Goal: Task Accomplishment & Management: Use online tool/utility

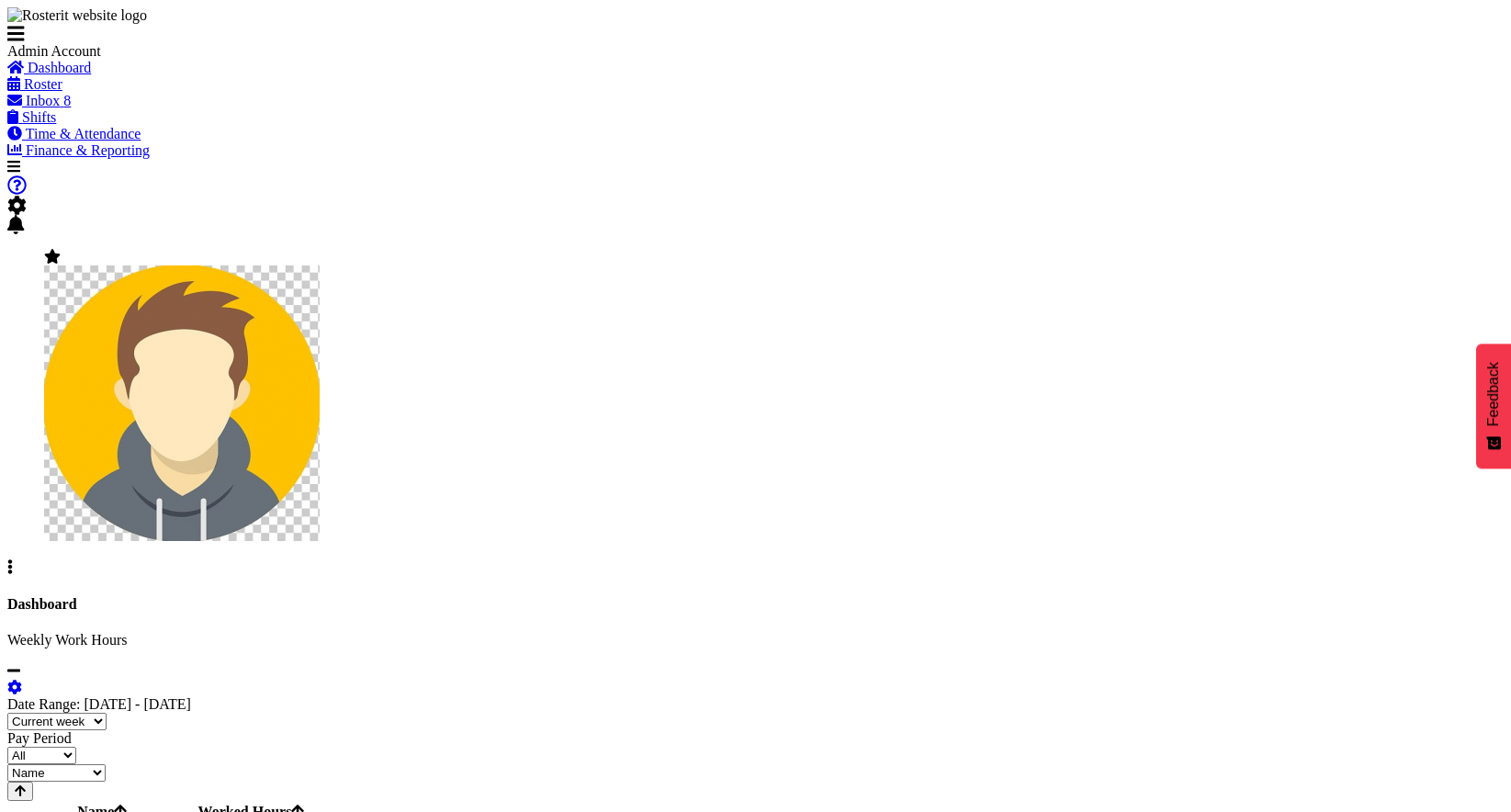
click at [62, 92] on span "Roster" at bounding box center [44, 84] width 39 height 16
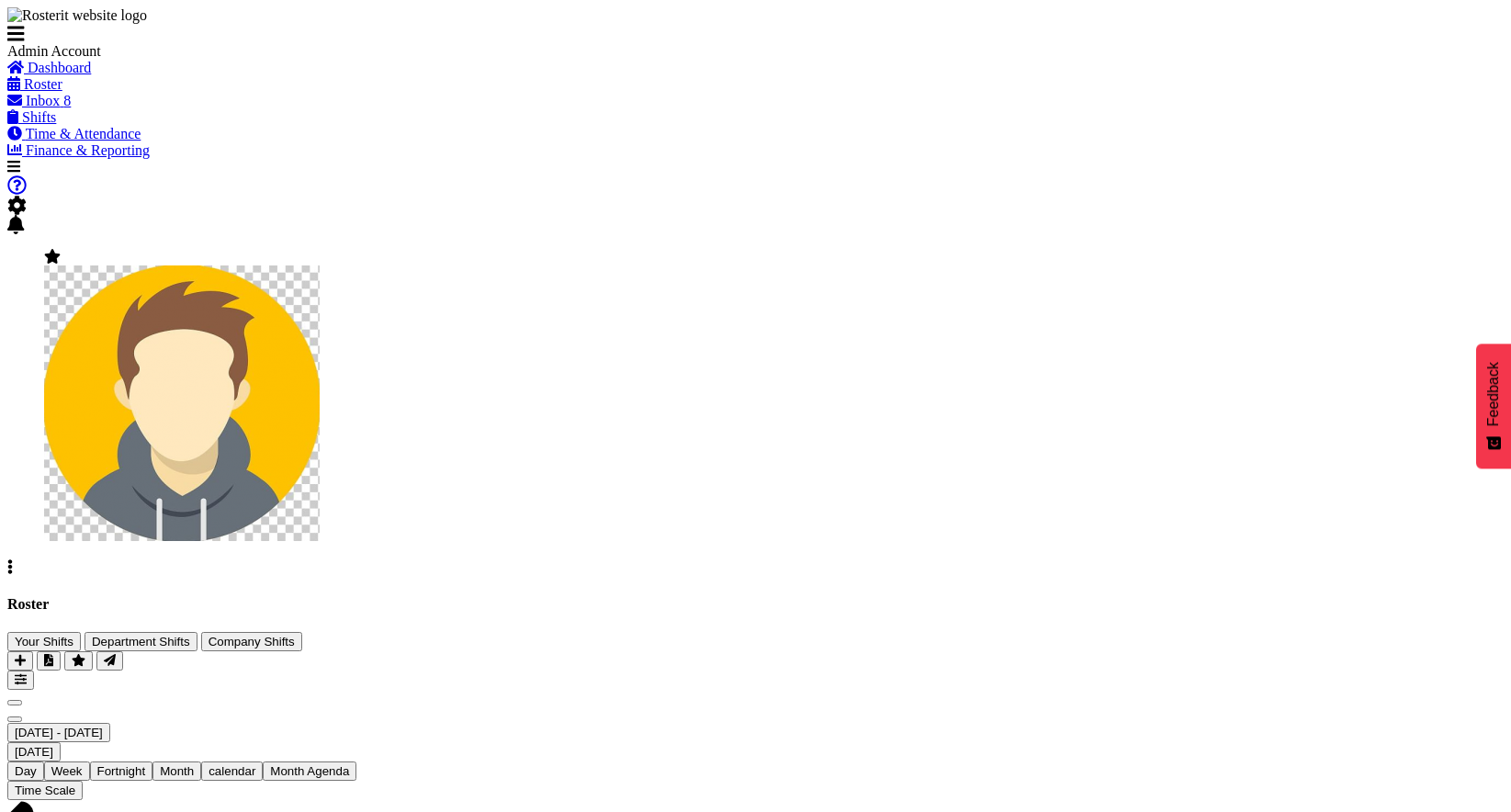
click at [103, 726] on span "[DATE] - [DATE]" at bounding box center [58, 733] width 88 height 14
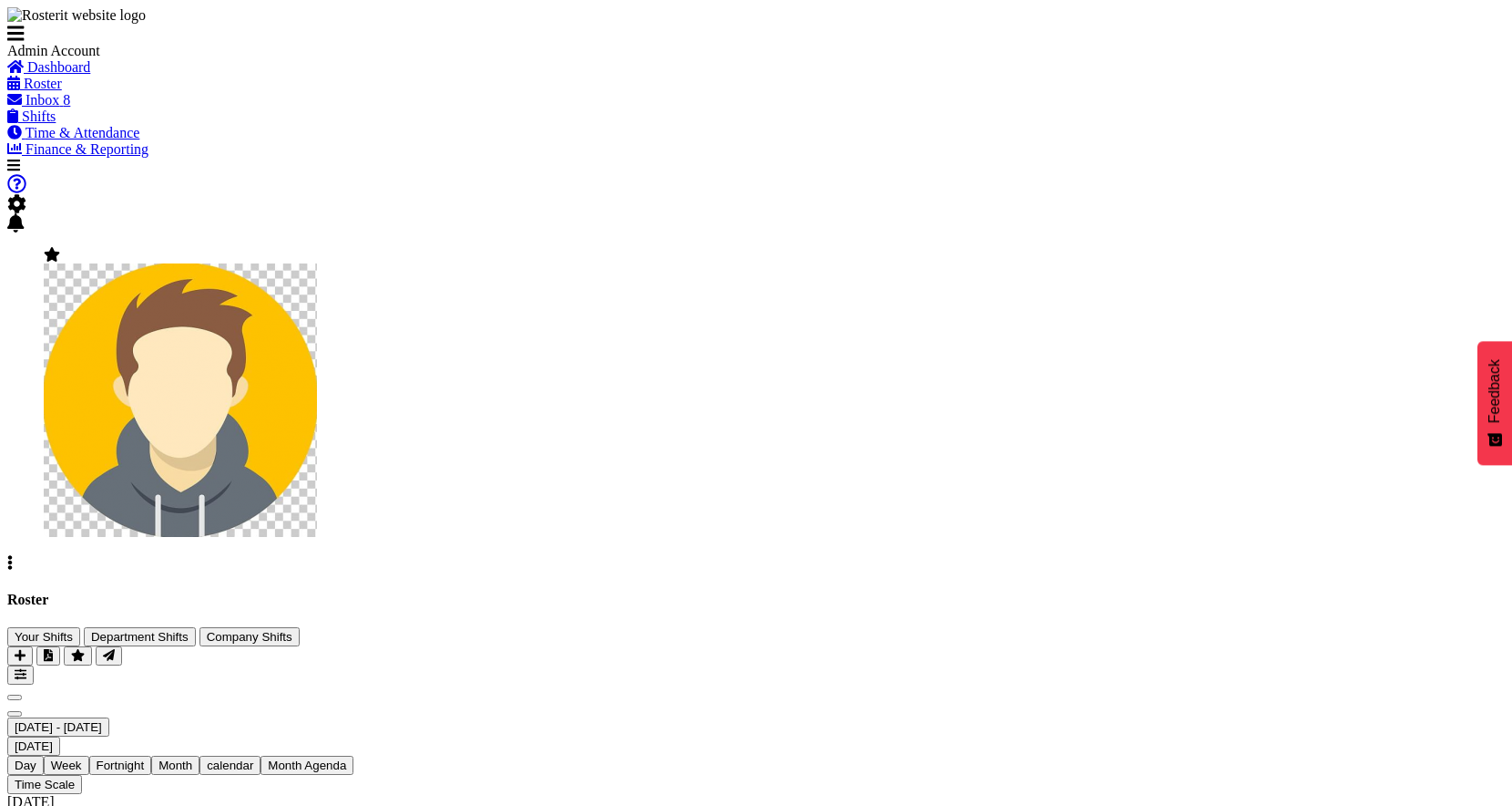
scroll to position [212, 0]
checkbox input "true"
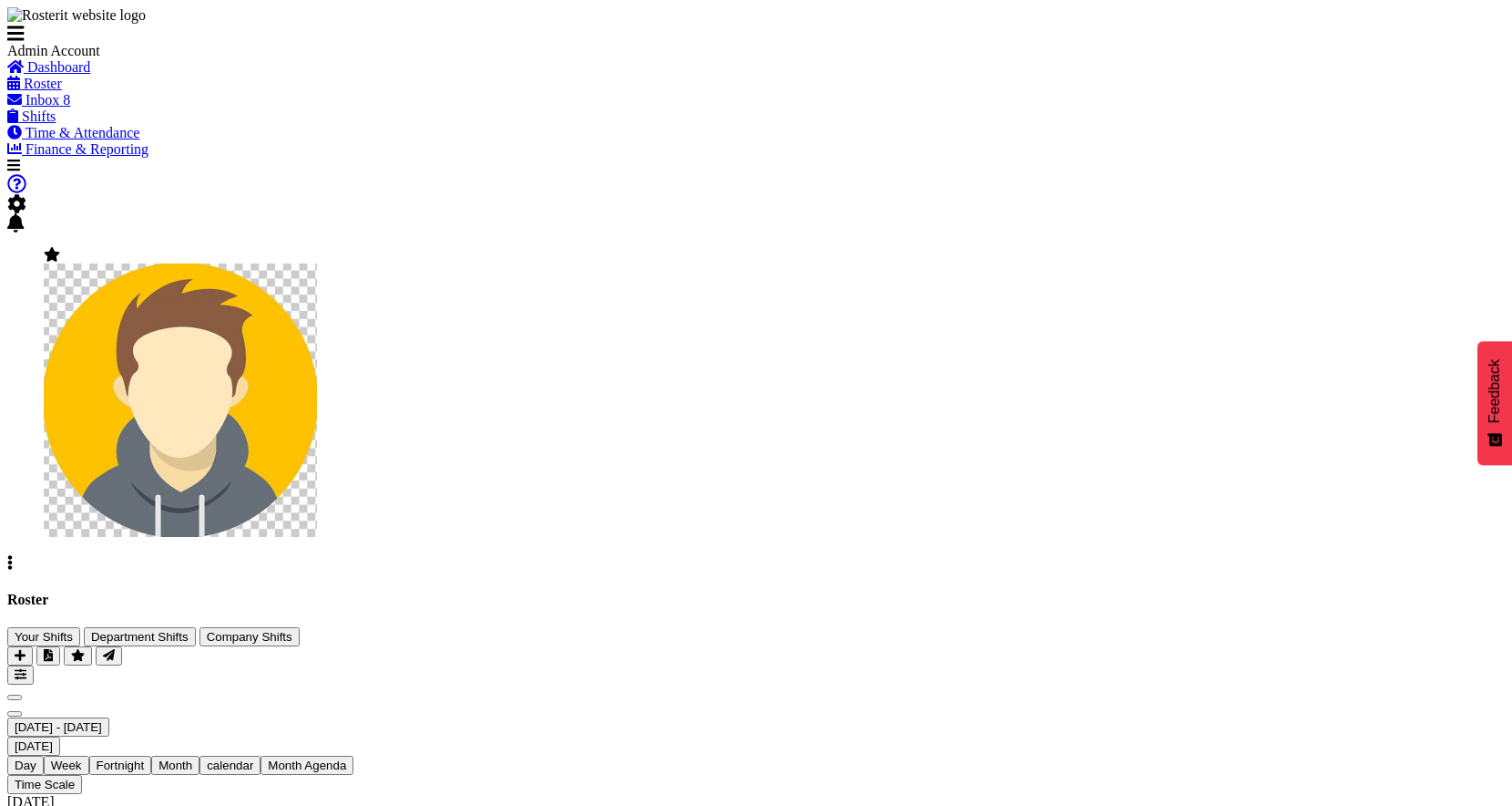
checkbox input "true"
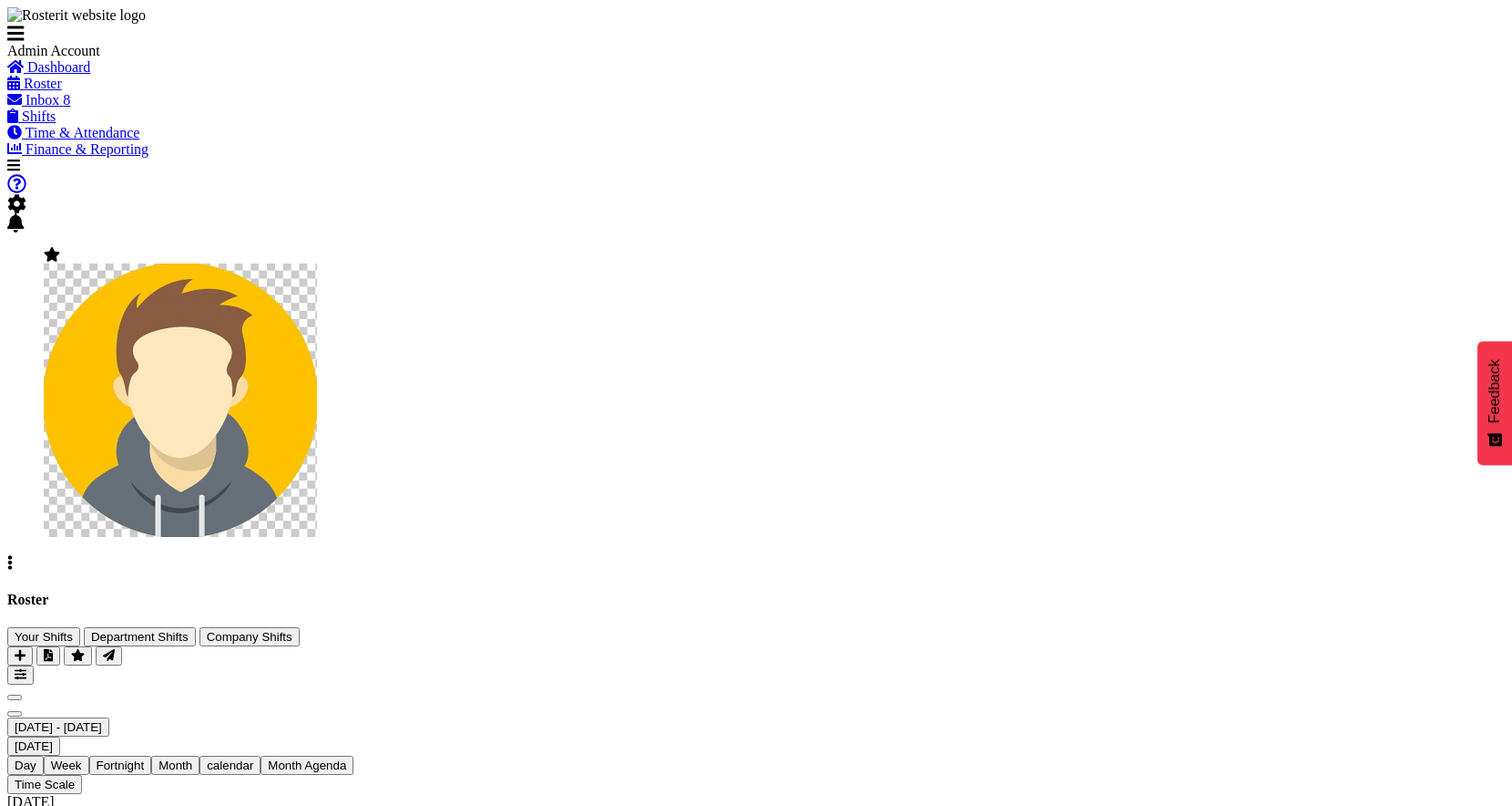
checkbox input "true"
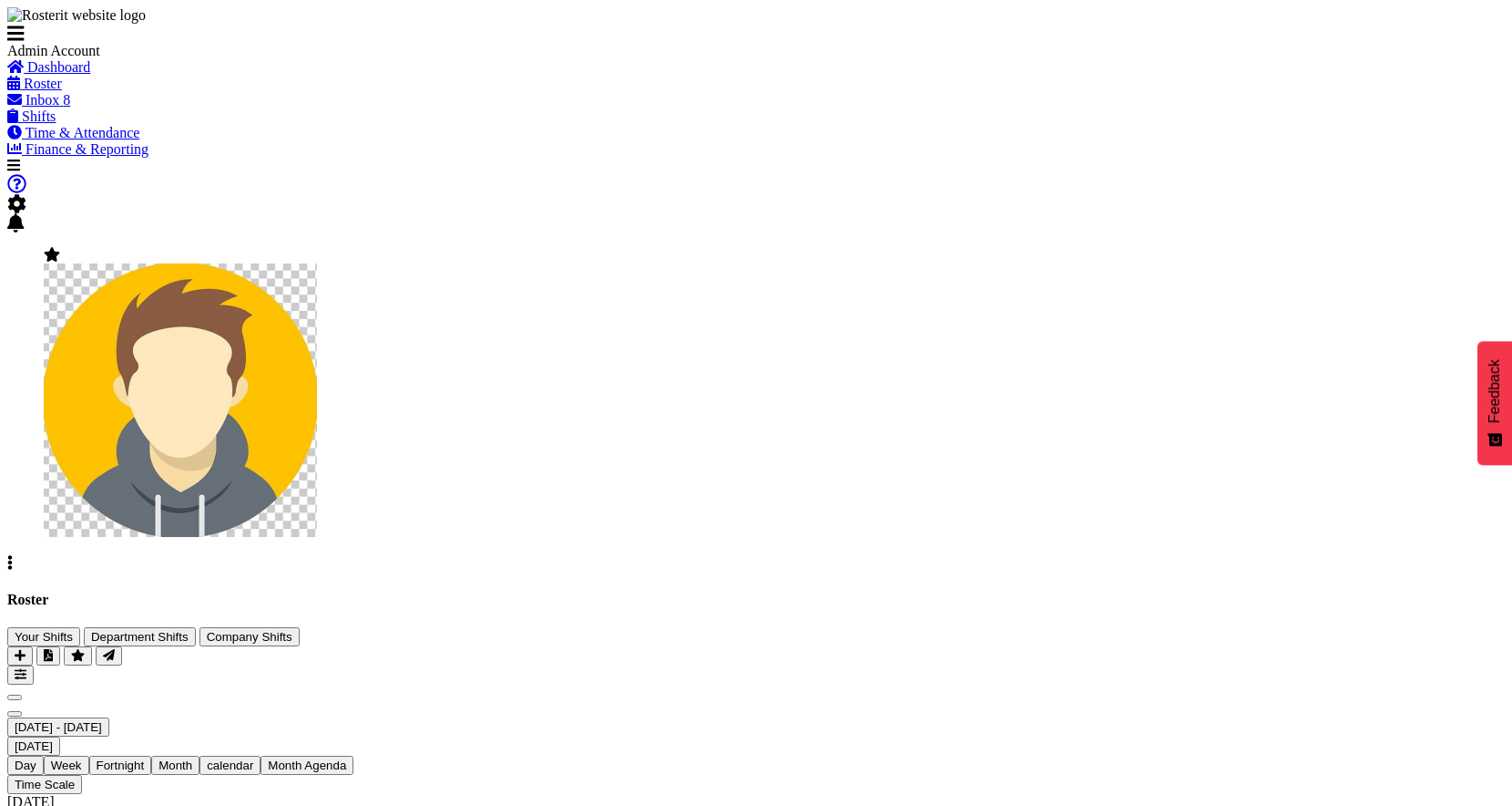
checkbox input "true"
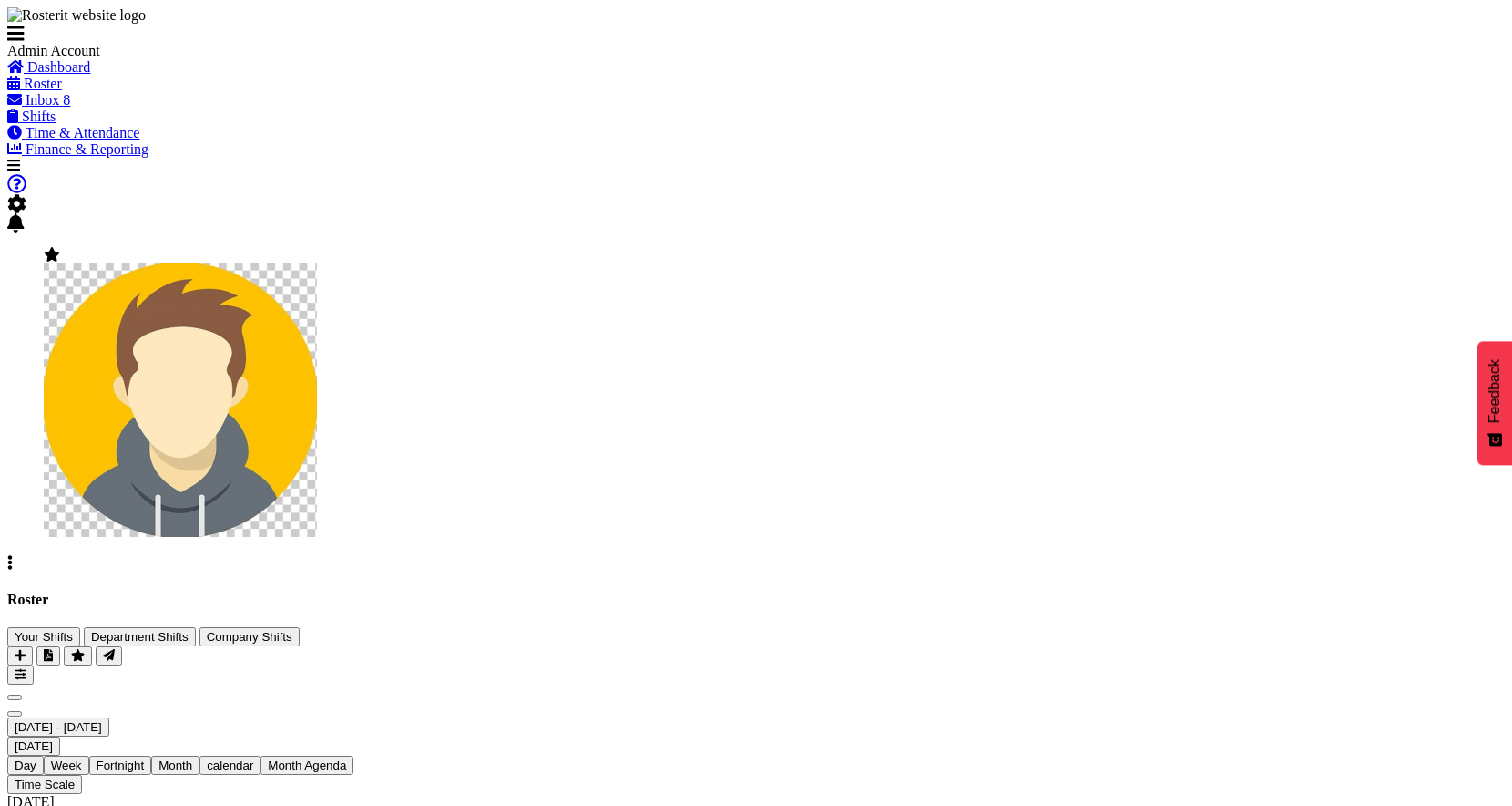
scroll to position [70, 0]
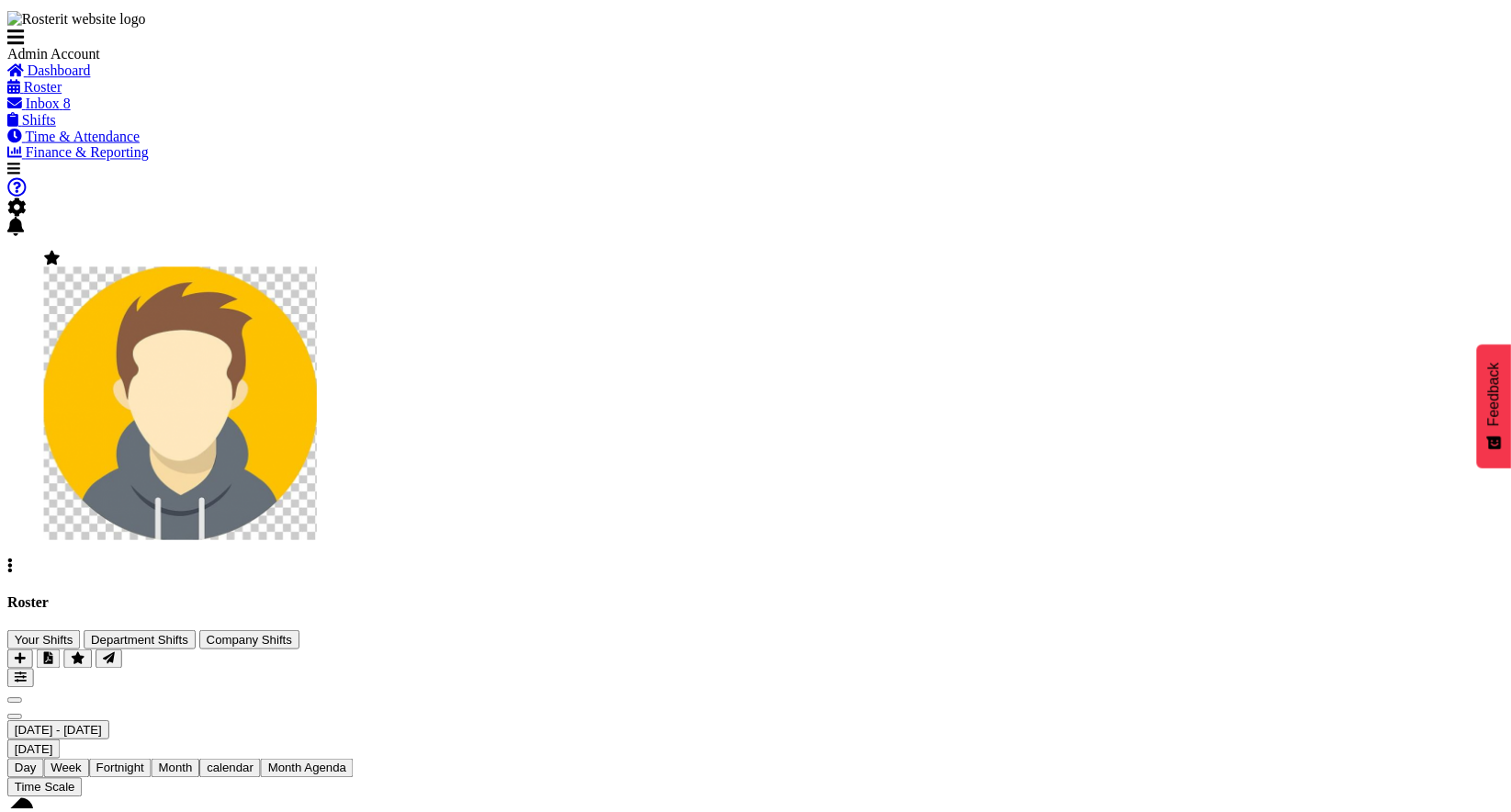
scroll to position [213, 0]
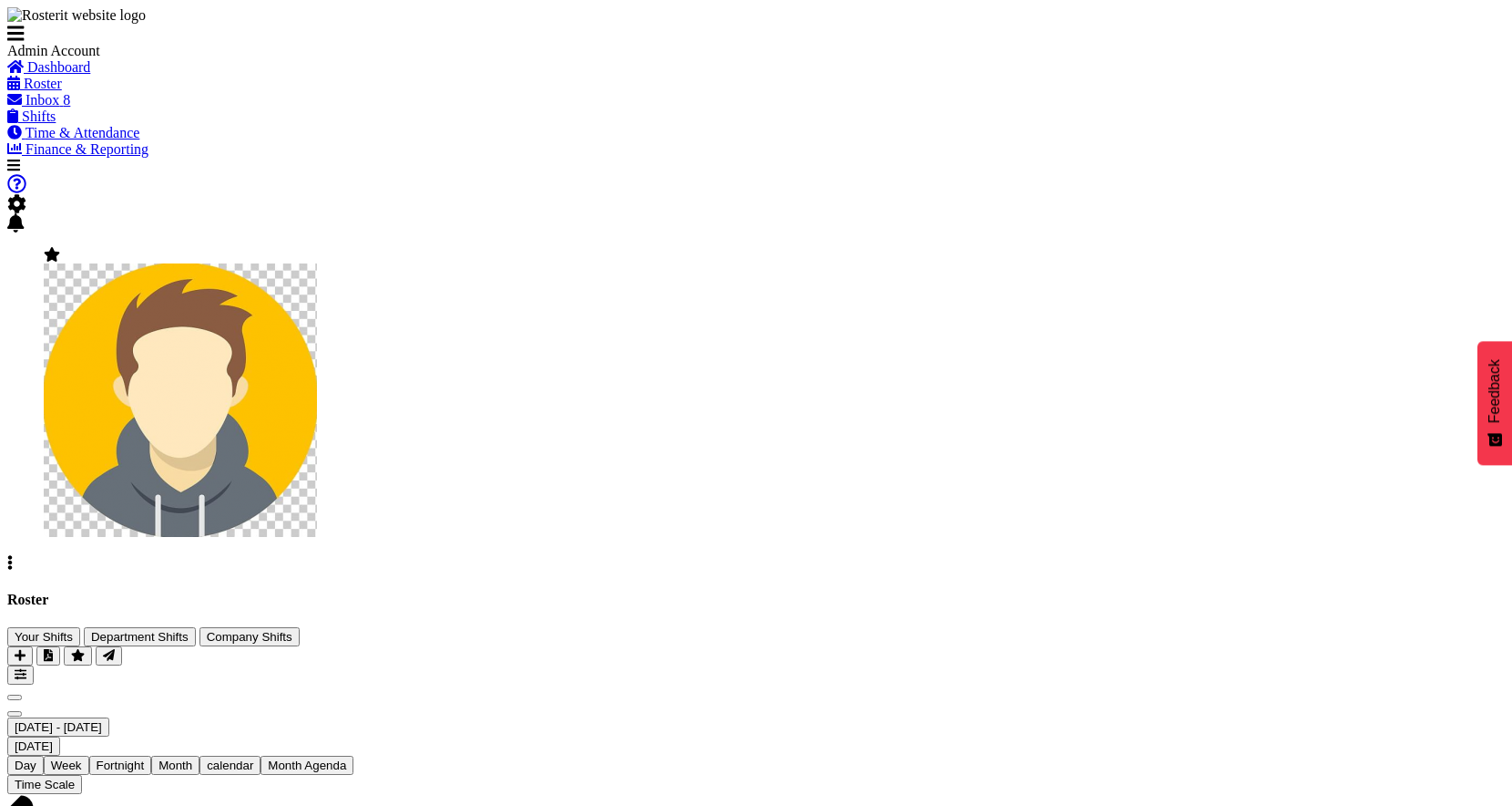
checkbox input "true"
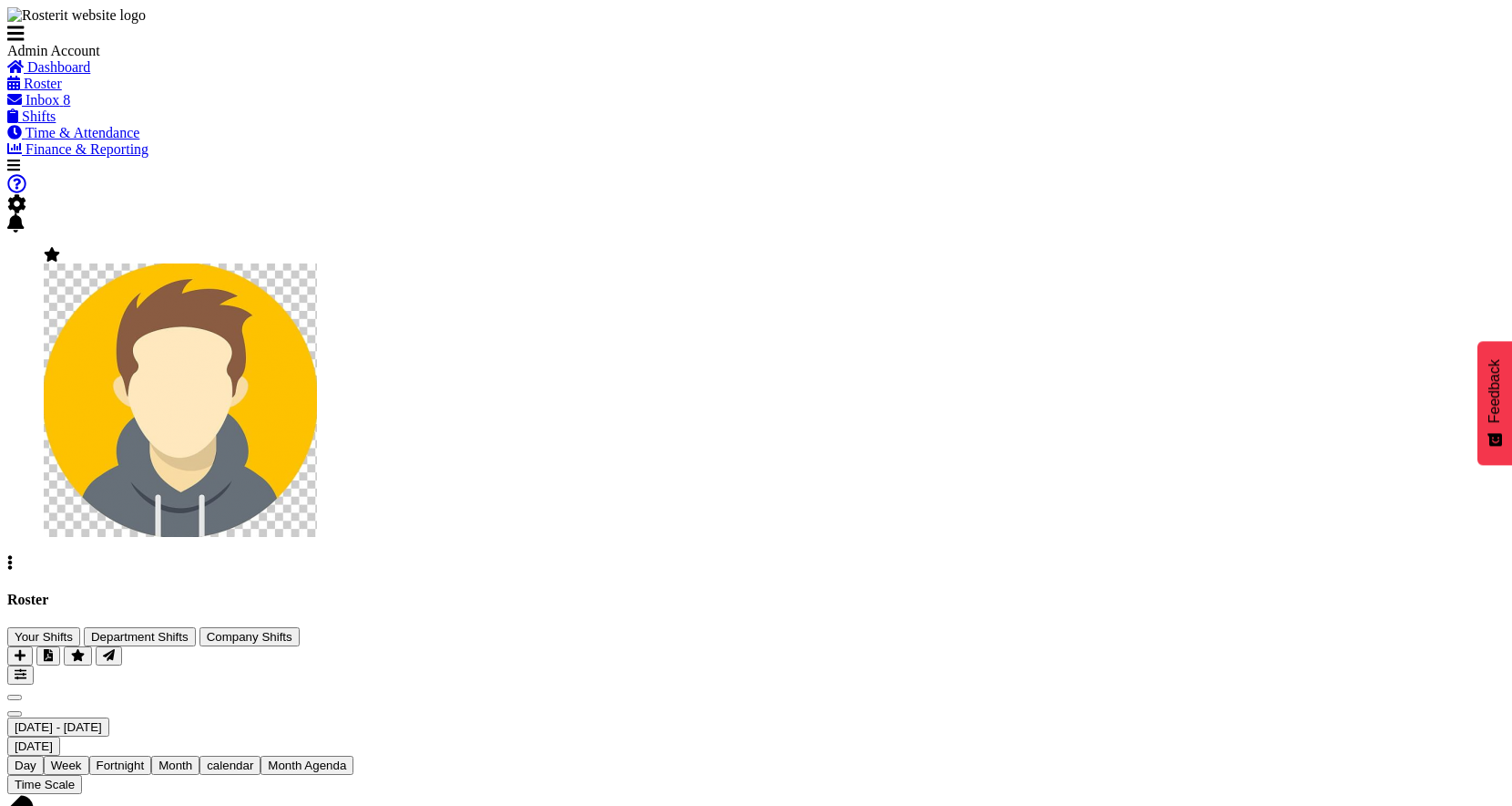
checkbox input "true"
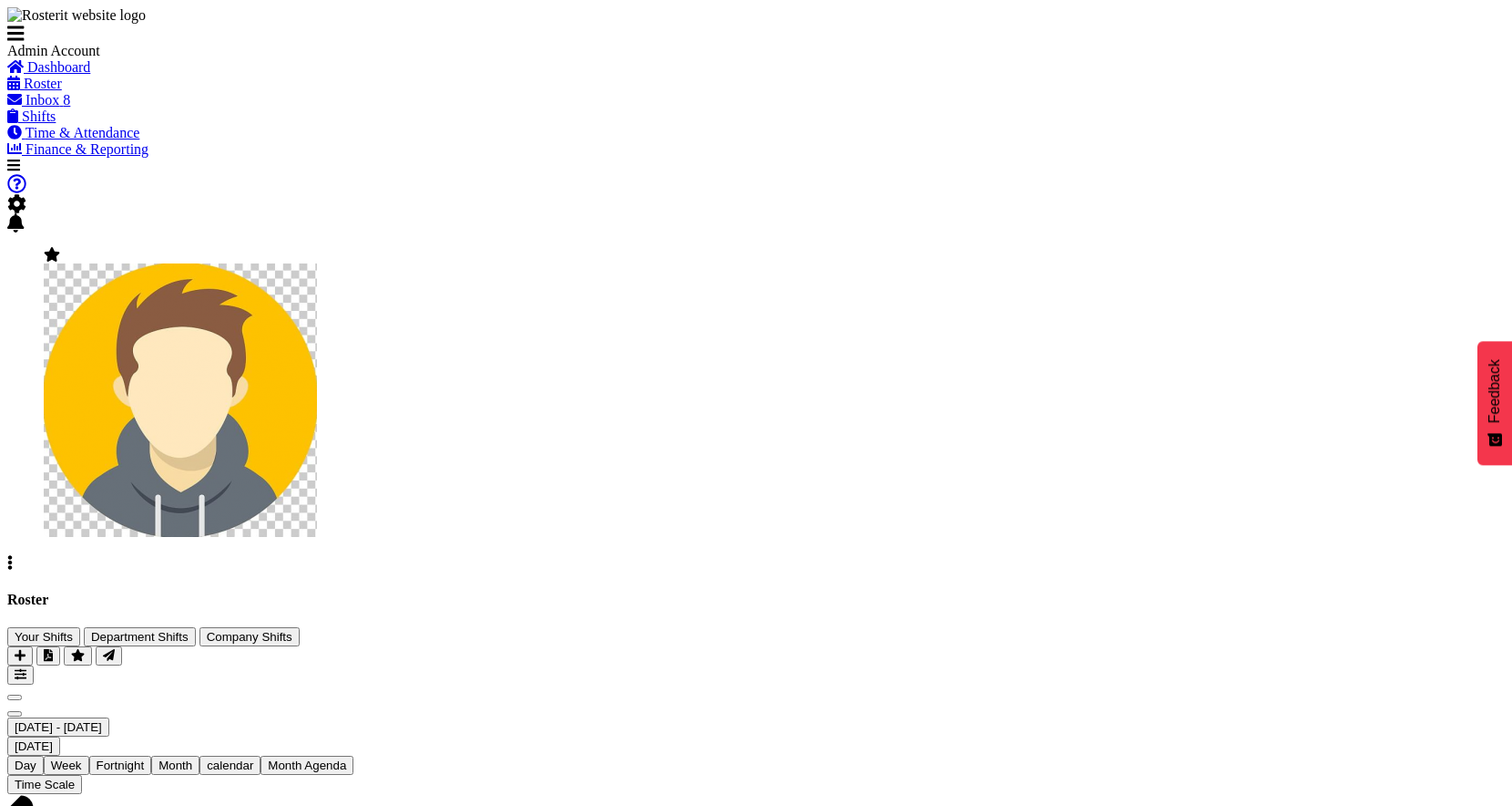
checkbox input "true"
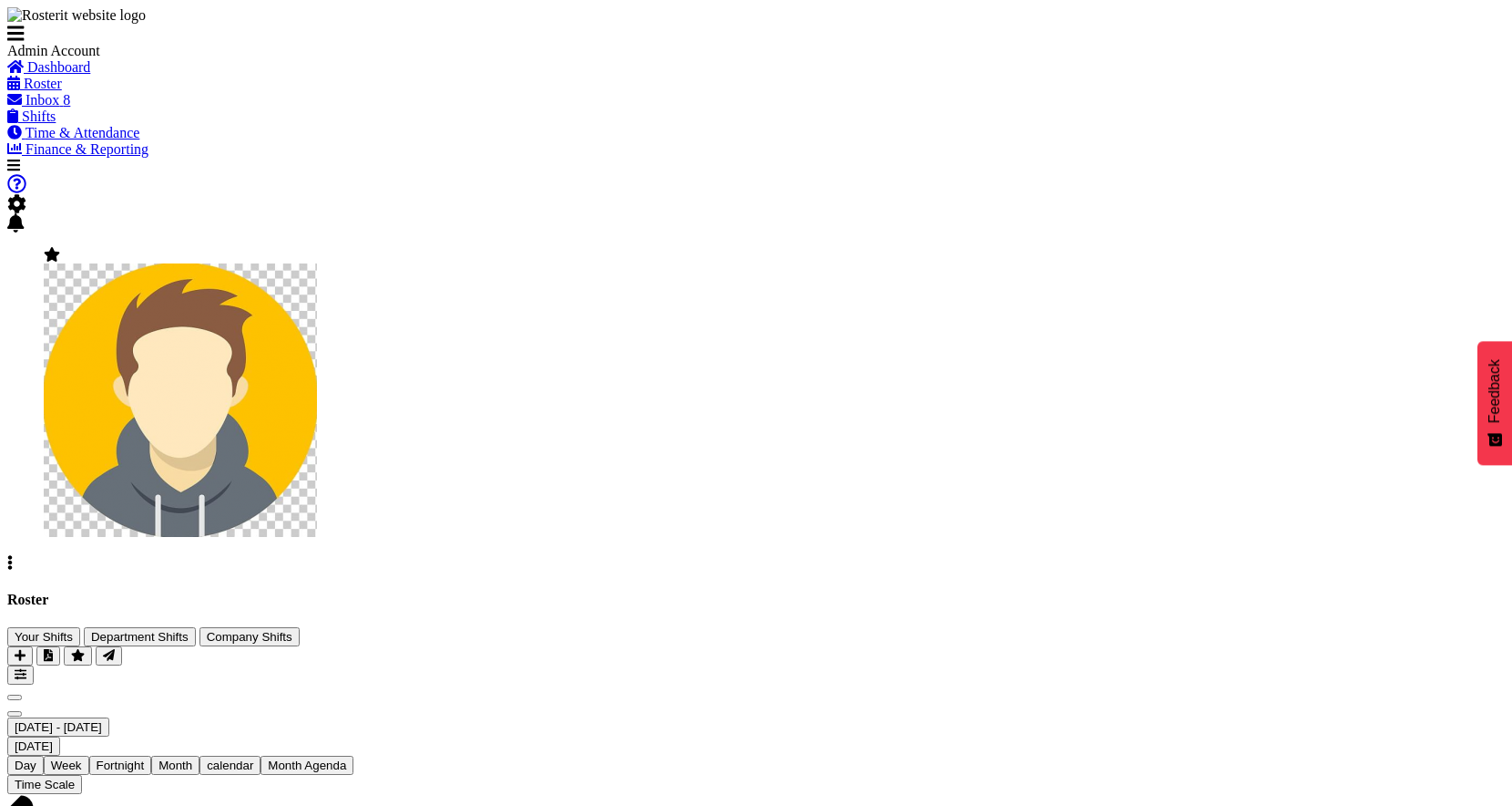
checkbox input "true"
